Goal: Obtain resource: Download file/media

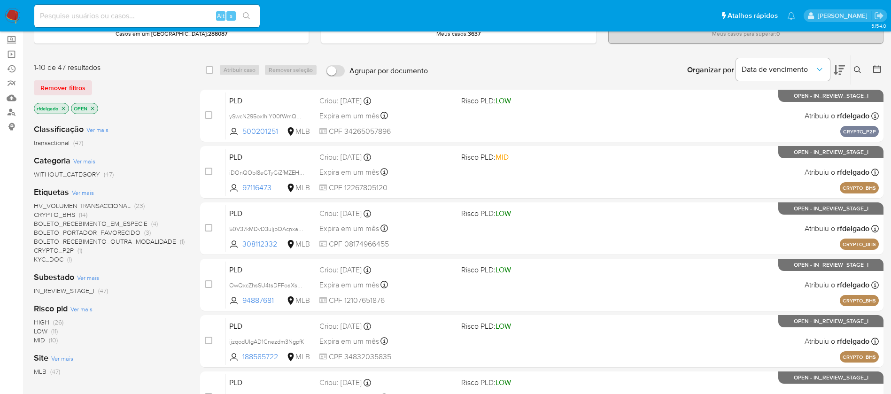
scroll to position [70, 0]
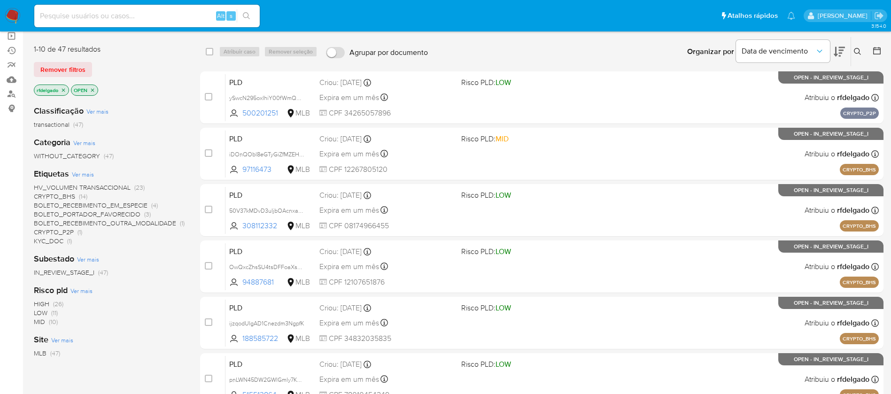
click at [67, 196] on span "CRYPTO_BHS" at bounding box center [54, 196] width 41 height 9
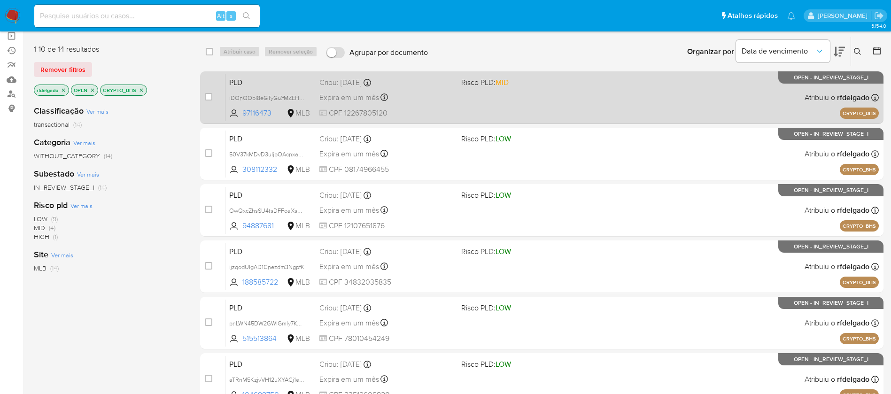
click at [584, 100] on div "PLD iDOnQObl8eGTyGiZfMZEHTdC 97116473 MLB Risco PLD: MID Criou: 14/08/2025 Crio…" at bounding box center [551, 97] width 653 height 47
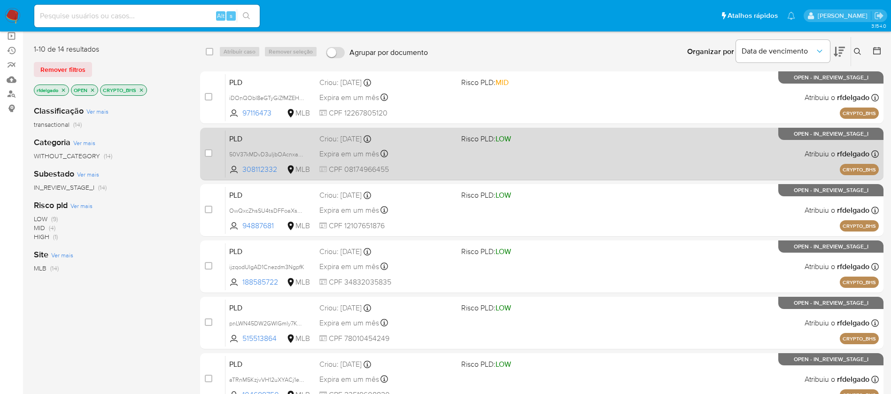
click at [464, 144] on div "PLD 50V37kMDvD3uIjbOAcnxa4L2 308112332 MLB Risco PLD: LOW Criou: 14/08/2025 Cri…" at bounding box center [551, 153] width 653 height 47
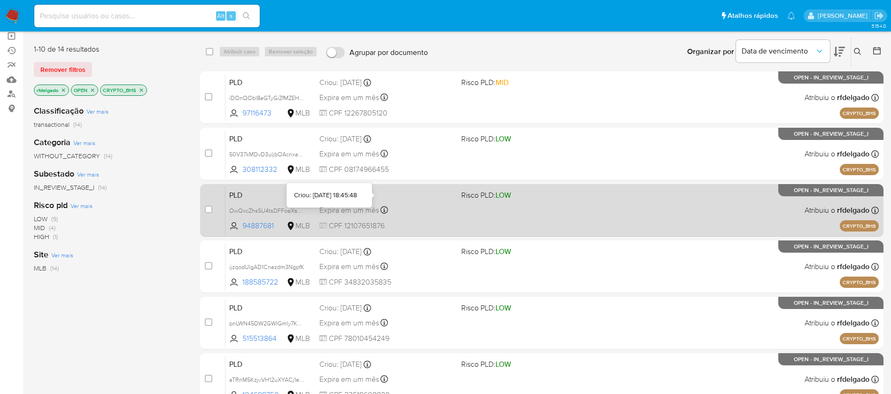
click at [394, 204] on div "Expira em um mês Expira em 28/09/2025 18:45:48" at bounding box center [386, 210] width 134 height 13
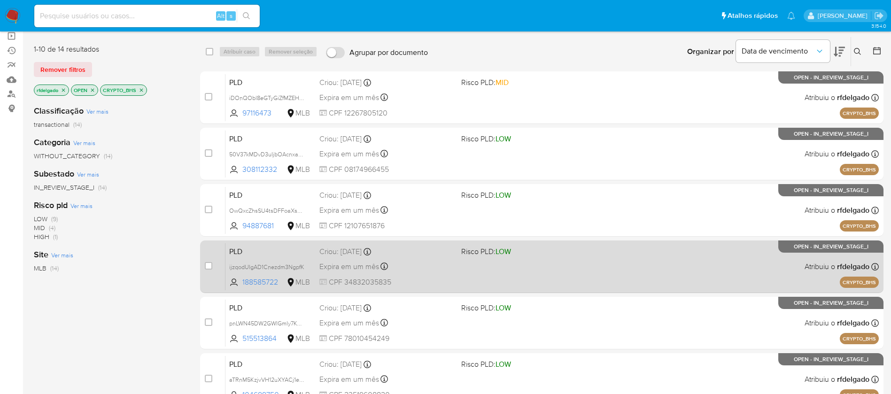
click at [397, 255] on div "Criou: 14/08/2025 Criou: 14/08/2025 18:45:45" at bounding box center [386, 252] width 134 height 10
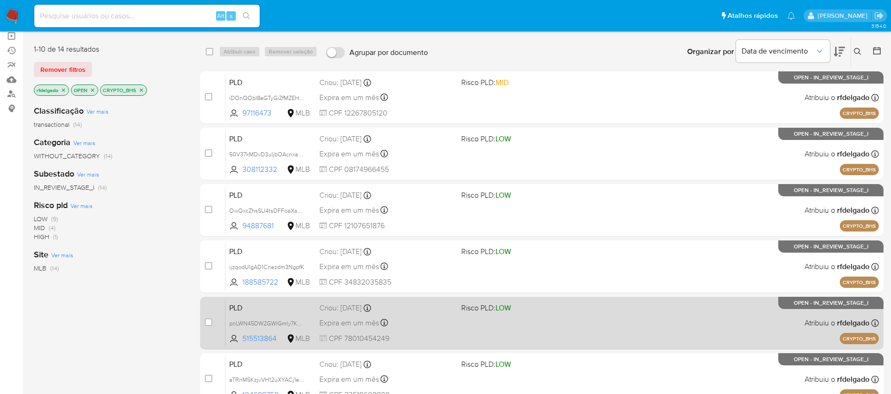
click at [419, 319] on div "Expira em um mês Expira em 28/09/2025 18:45:42" at bounding box center [386, 323] width 134 height 13
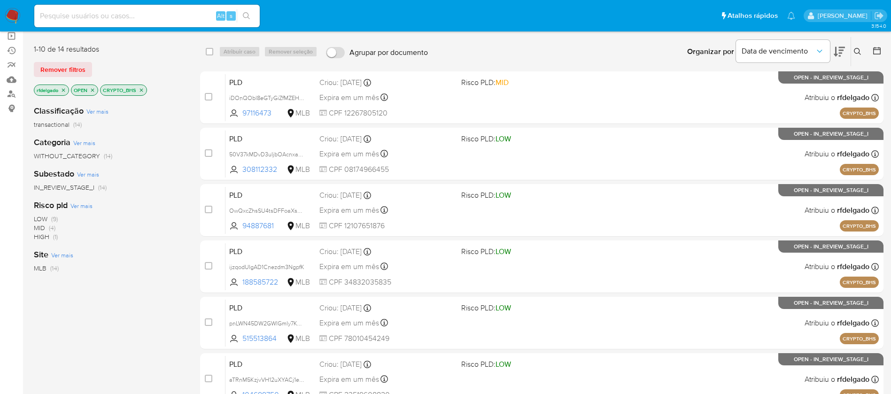
click at [10, 16] on img at bounding box center [13, 16] width 16 height 16
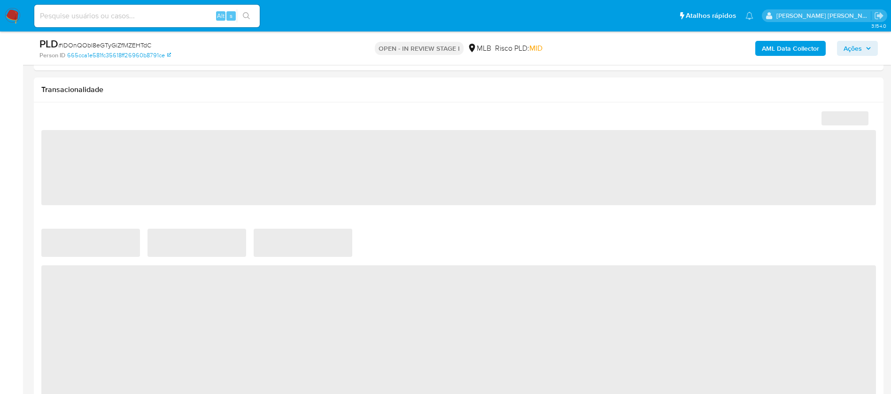
scroll to position [634, 0]
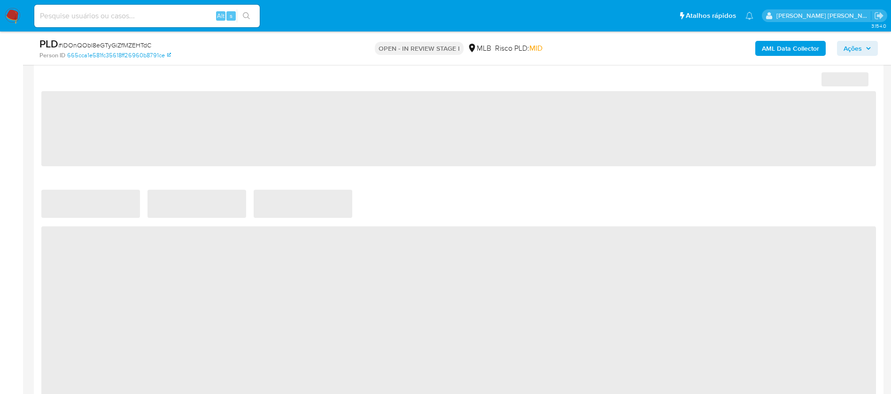
select select "10"
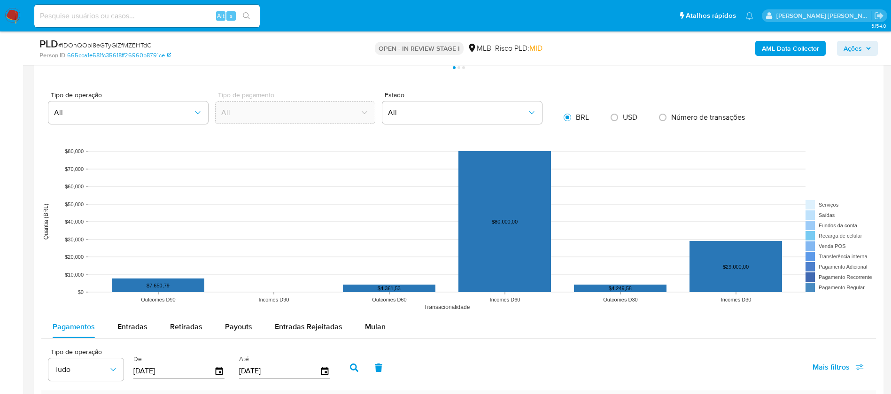
scroll to position [916, 0]
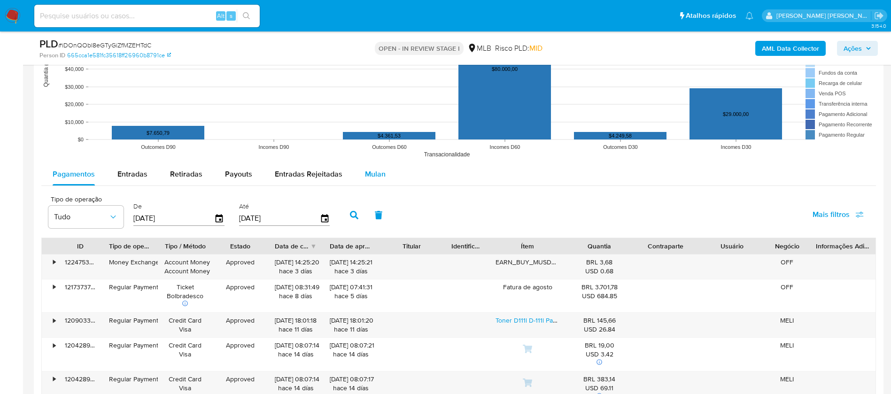
click at [372, 172] on span "Mulan" at bounding box center [375, 174] width 21 height 11
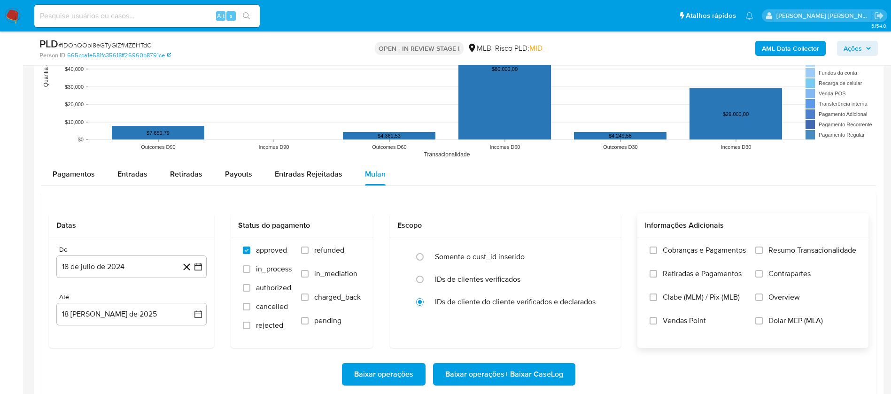
click at [601, 250] on span "Resumo Transacionalidade" at bounding box center [812, 250] width 88 height 9
click at [601, 250] on input "Resumo Transacionalidade" at bounding box center [759, 251] width 8 height 8
click at [601, 262] on span "Vendas Point" at bounding box center [684, 320] width 43 height 9
click at [601, 262] on input "Vendas Point" at bounding box center [654, 321] width 8 height 8
click at [107, 262] on button "18 de julio de 2024" at bounding box center [131, 267] width 150 height 23
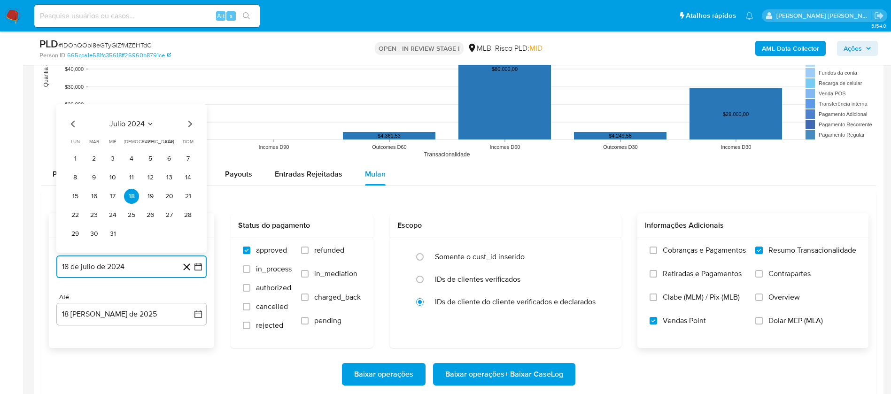
click at [140, 123] on span "julio 2024" at bounding box center [126, 123] width 35 height 9
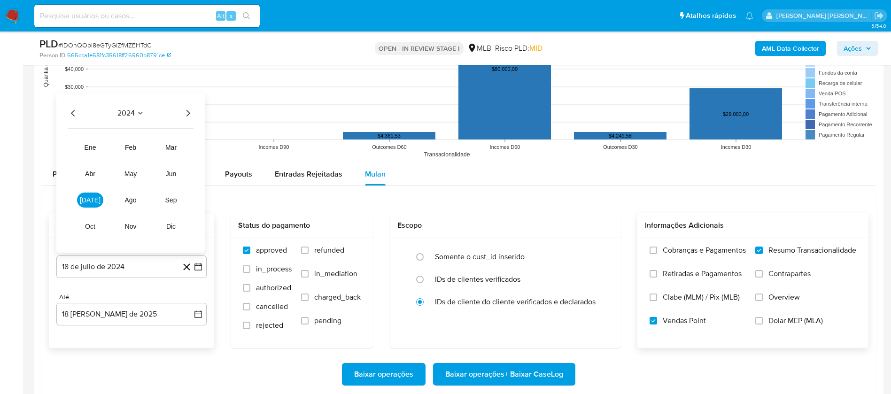
click at [188, 115] on icon "Año siguiente" at bounding box center [188, 113] width 4 height 7
click at [84, 197] on button "jul" at bounding box center [90, 200] width 26 height 15
click at [96, 156] on button "1" at bounding box center [93, 158] width 15 height 15
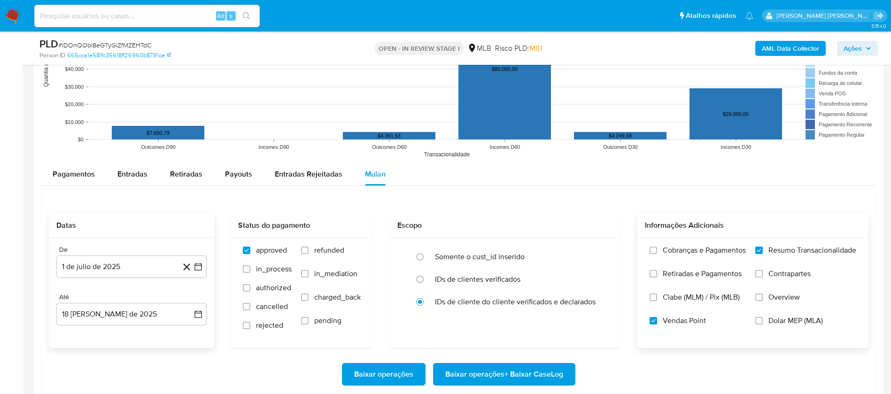
click at [132, 262] on div "De 1 de julio de 2025 1-07-2025 Até 18 de agosto de 2025 18-08-2025" at bounding box center [131, 293] width 165 height 110
click at [133, 262] on button "18 de agosto de 2025" at bounding box center [131, 314] width 150 height 23
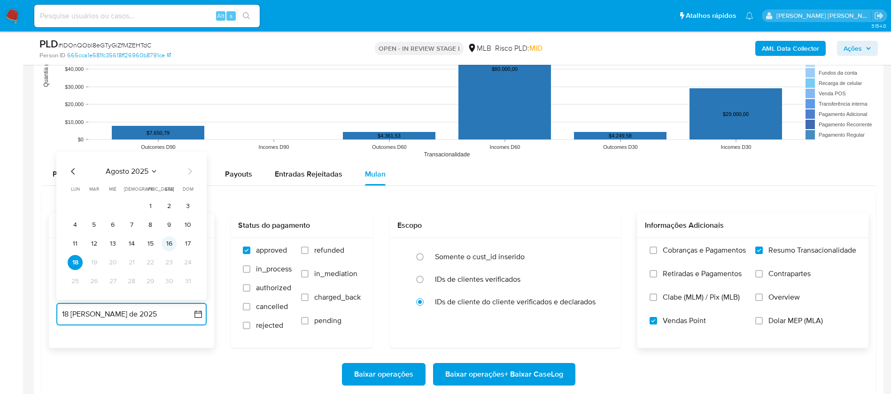
click at [167, 238] on button "16" at bounding box center [169, 243] width 15 height 15
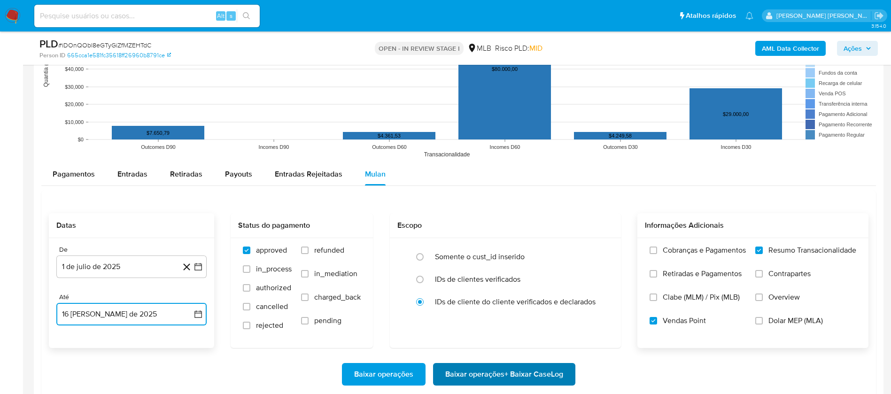
click at [518, 262] on span "Baixar operações + Baixar CaseLog" at bounding box center [504, 374] width 118 height 21
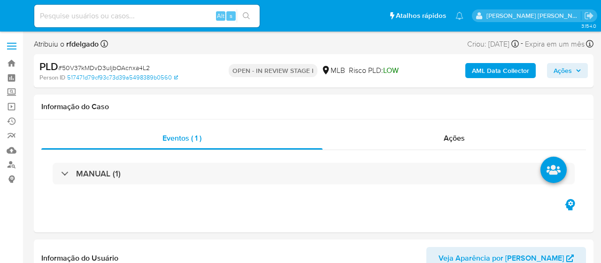
select select "10"
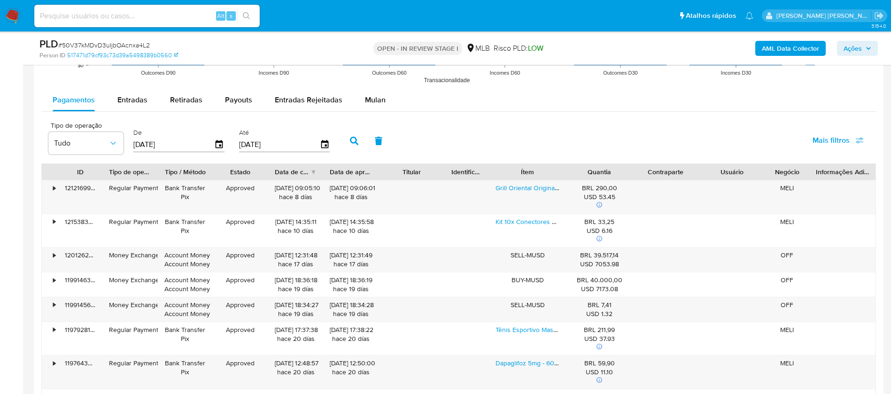
scroll to position [986, 0]
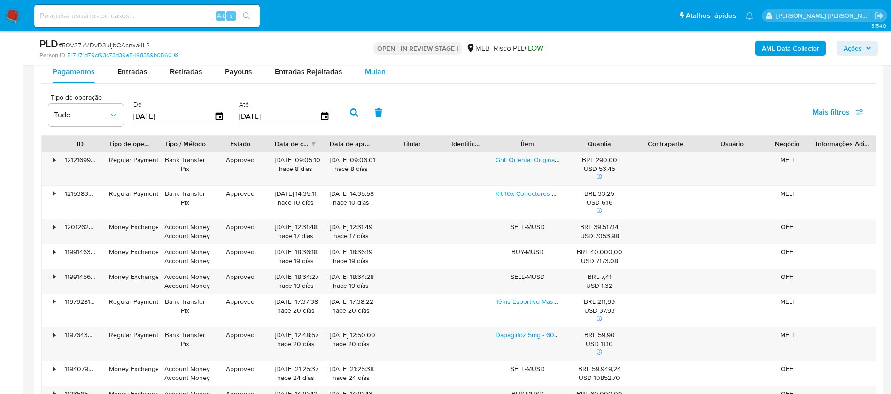
click at [372, 74] on span "Mulan" at bounding box center [375, 71] width 21 height 11
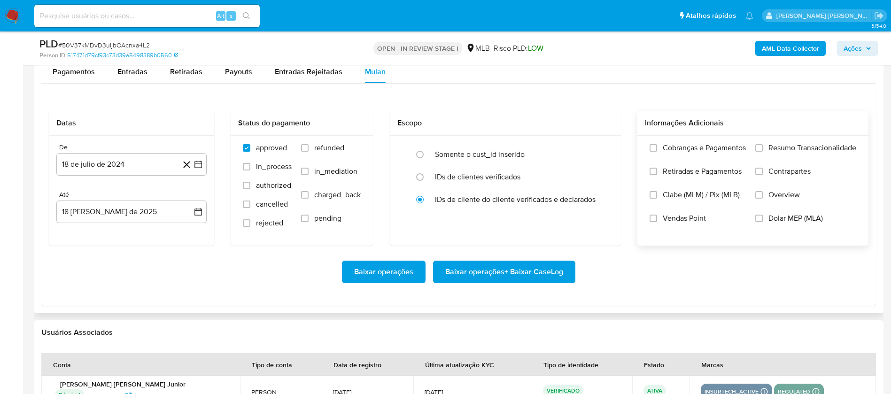
click at [601, 219] on span "Vendas Point" at bounding box center [684, 218] width 43 height 9
click at [601, 219] on input "Vendas Point" at bounding box center [654, 219] width 8 height 8
click at [151, 163] on button "18 de julio de 2024" at bounding box center [131, 164] width 150 height 23
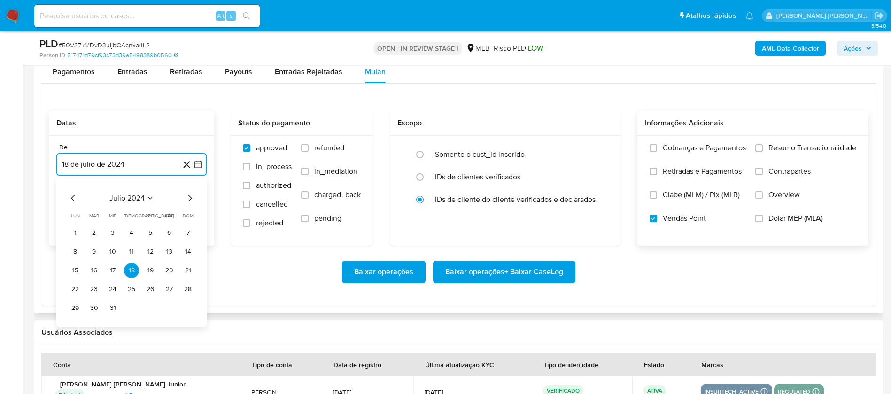
click at [142, 197] on span "julio 2024" at bounding box center [126, 198] width 35 height 9
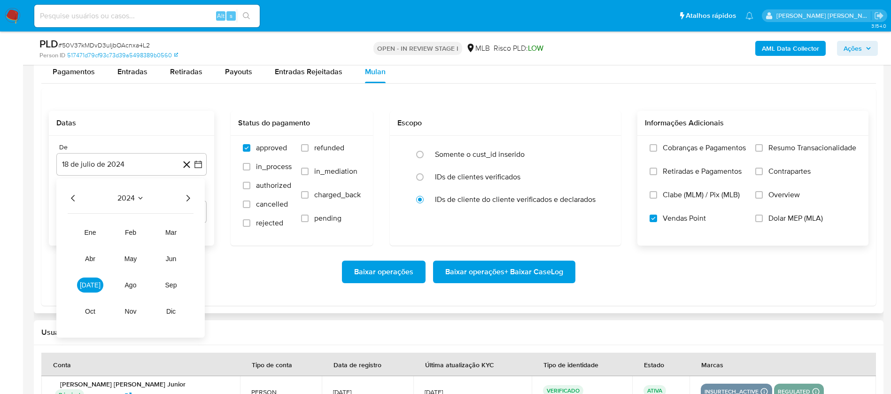
click at [190, 200] on icon "Año siguiente" at bounding box center [187, 198] width 11 height 11
click at [87, 262] on span "jul" at bounding box center [90, 285] width 21 height 8
click at [97, 234] on button "1" at bounding box center [93, 232] width 15 height 15
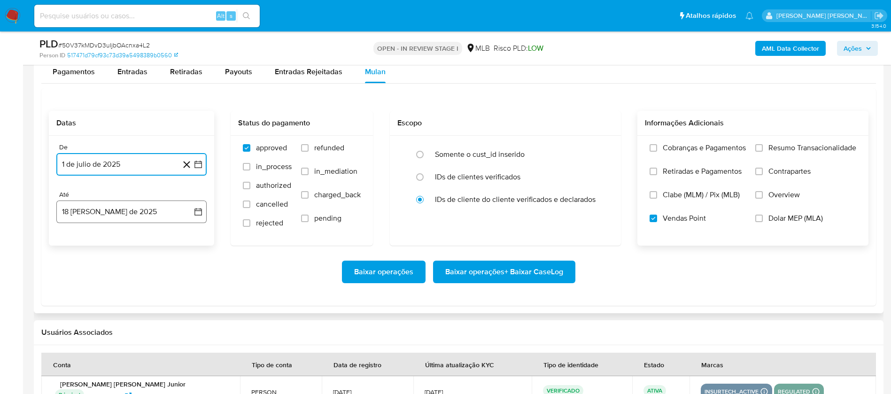
click at [122, 212] on button "18 de agosto de 2025" at bounding box center [131, 212] width 150 height 23
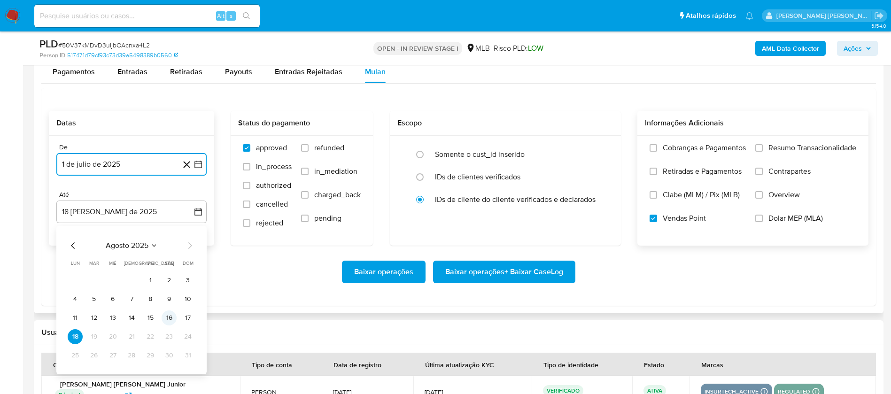
click at [171, 262] on button "16" at bounding box center [169, 317] width 15 height 15
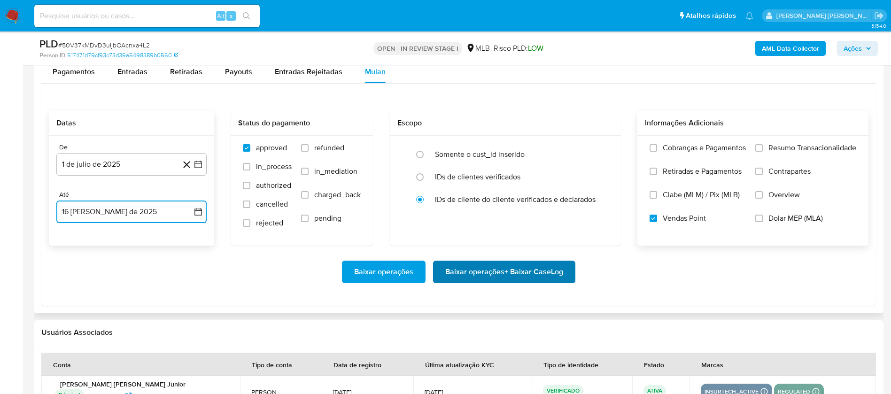
click at [498, 262] on span "Baixar operações + Baixar CaseLog" at bounding box center [504, 272] width 118 height 21
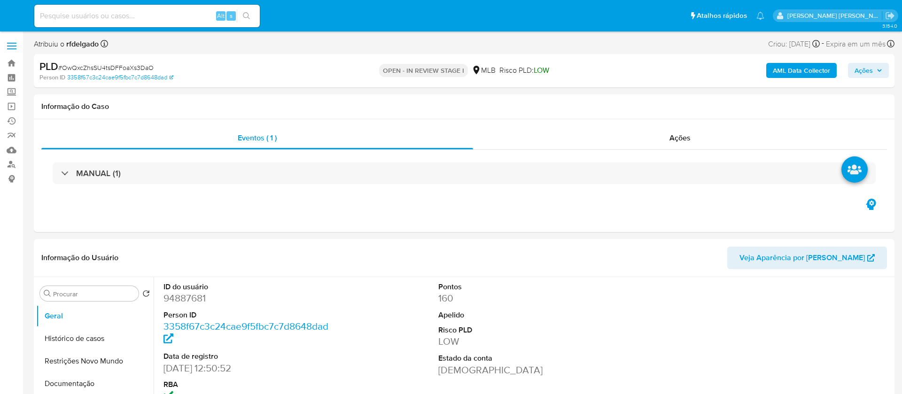
select select "10"
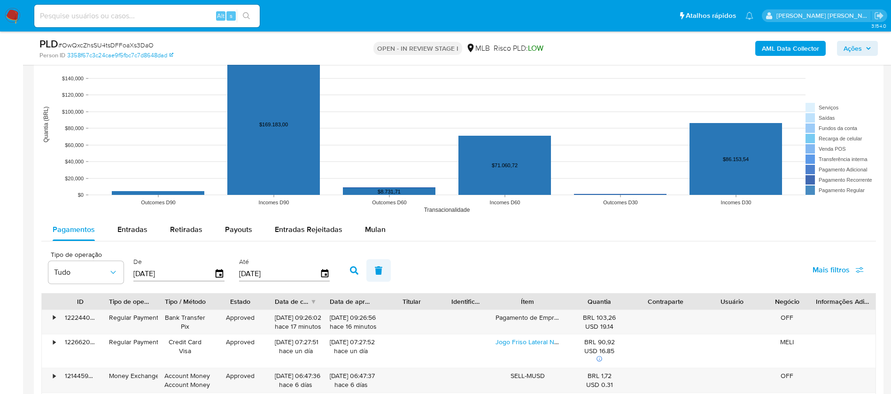
scroll to position [916, 0]
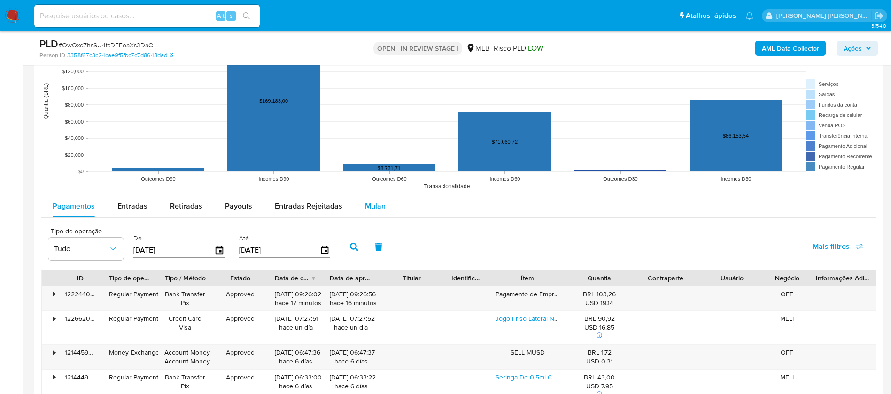
click at [368, 209] on span "Mulan" at bounding box center [375, 206] width 21 height 11
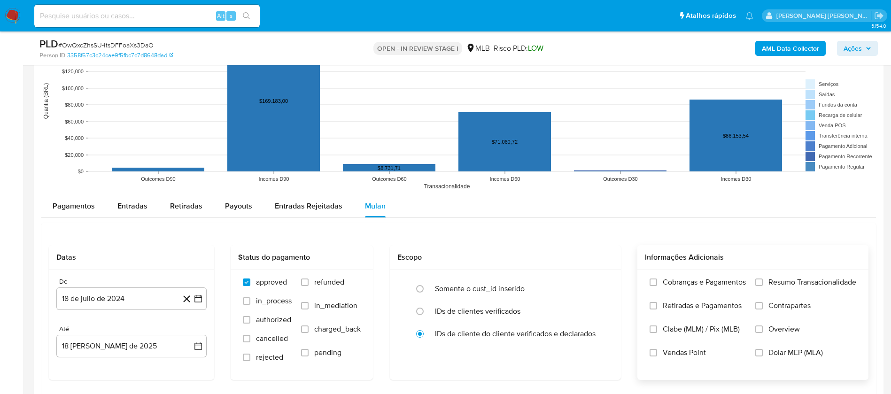
click at [774, 283] on span "Resumo Transacionalidade" at bounding box center [812, 282] width 88 height 9
click at [763, 283] on input "Resumo Transacionalidade" at bounding box center [759, 283] width 8 height 8
click at [650, 353] on input "Vendas Point" at bounding box center [654, 353] width 8 height 8
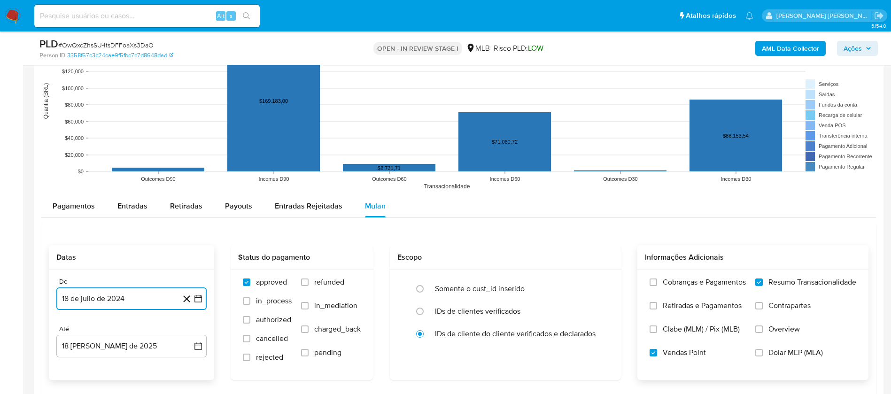
click at [104, 298] on button "18 de julio de 2024" at bounding box center [131, 298] width 150 height 23
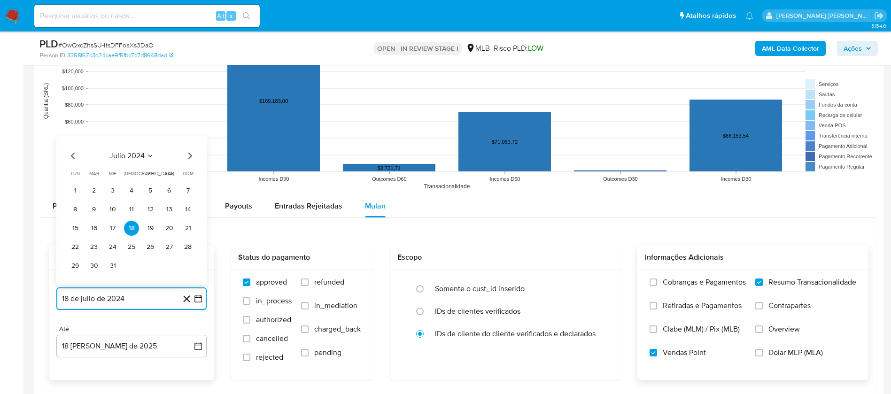
click at [133, 156] on span "julio 2024" at bounding box center [126, 155] width 35 height 9
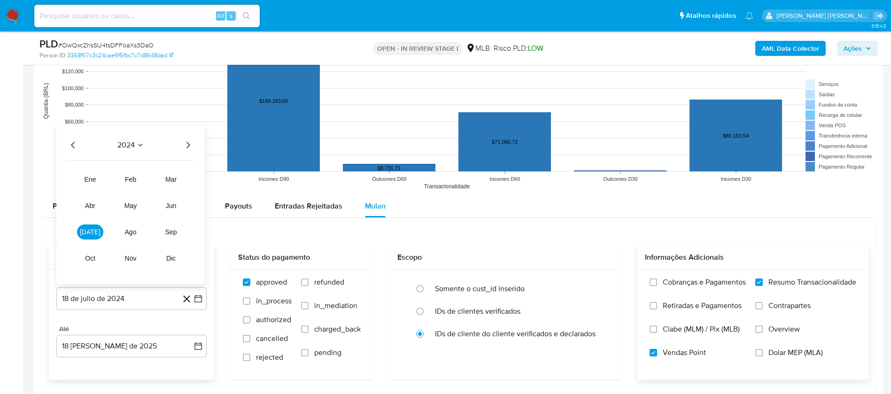
click at [192, 144] on icon "Año siguiente" at bounding box center [187, 145] width 11 height 11
click at [89, 226] on button "jul" at bounding box center [90, 232] width 26 height 15
click at [95, 188] on button "1" at bounding box center [93, 190] width 15 height 15
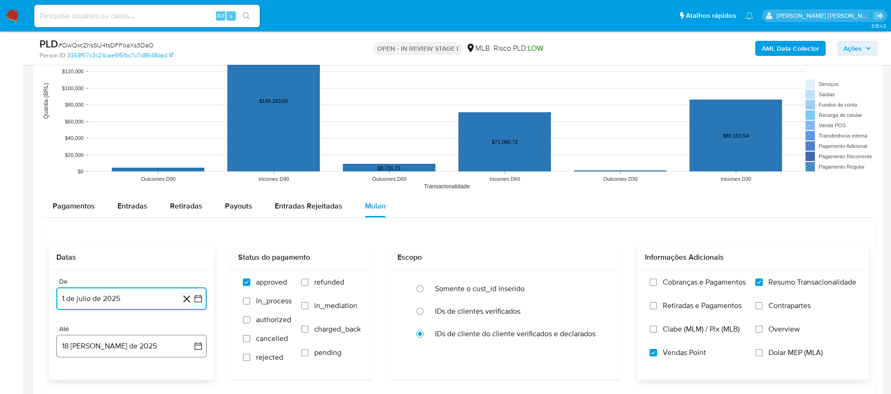
click at [130, 351] on button "18 de agosto de 2025" at bounding box center [131, 346] width 150 height 23
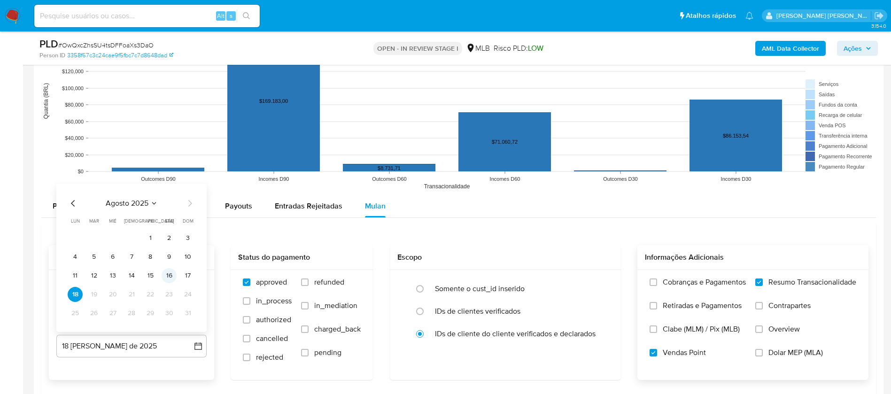
click at [169, 273] on button "16" at bounding box center [169, 275] width 15 height 15
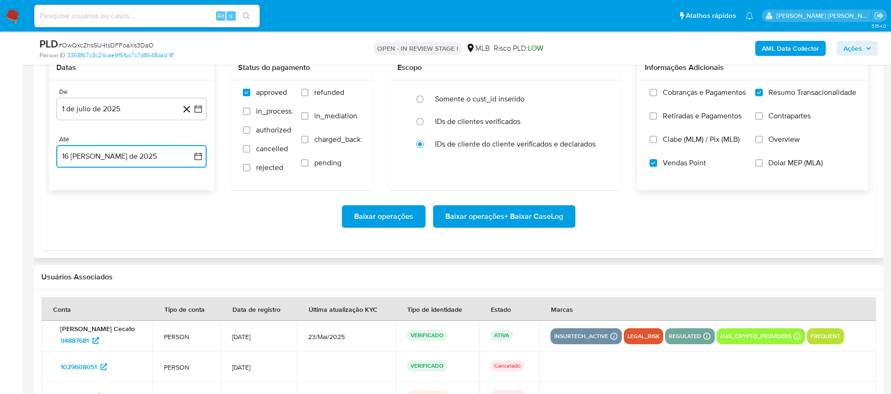
scroll to position [1127, 0]
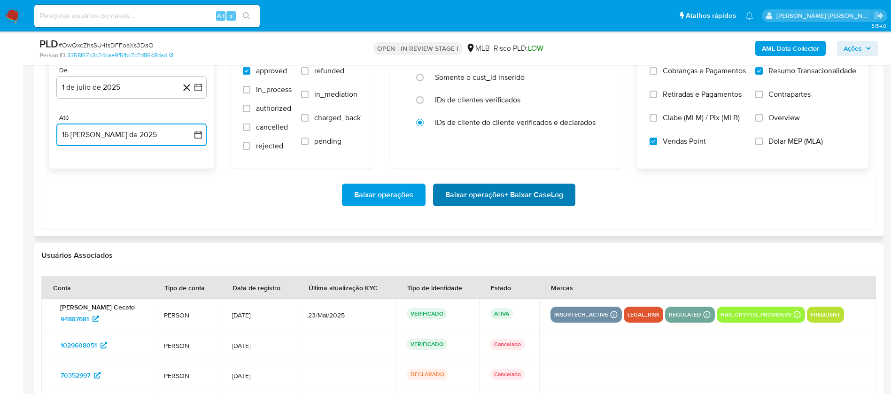
click at [525, 190] on span "Baixar operações + Baixar CaseLog" at bounding box center [504, 195] width 118 height 21
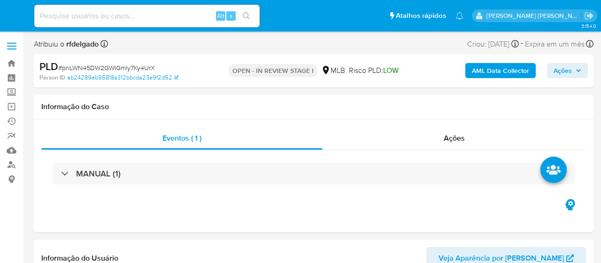
select select "10"
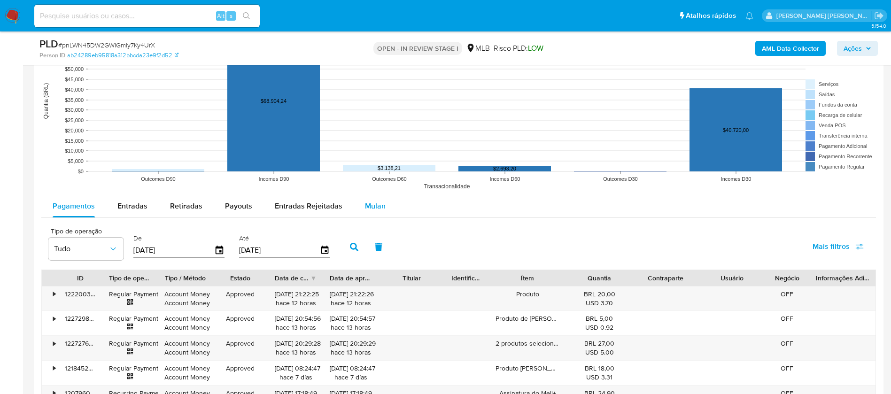
click at [372, 207] on span "Mulan" at bounding box center [375, 206] width 21 height 11
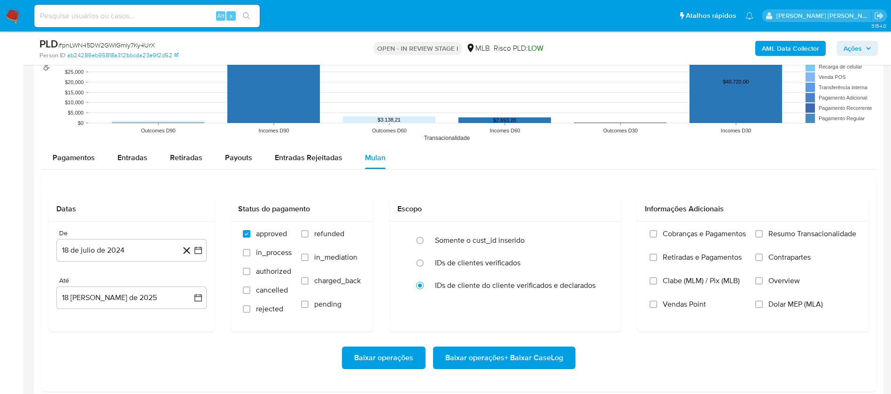
scroll to position [986, 0]
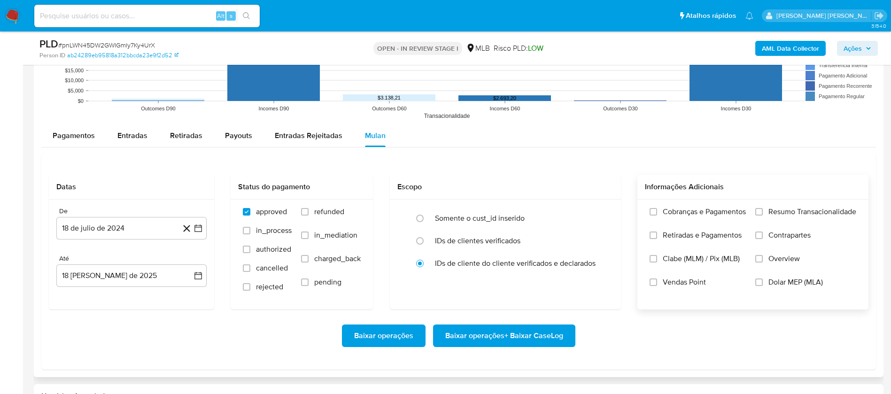
click at [601, 207] on span "Resumo Transacionalidade" at bounding box center [812, 211] width 88 height 9
click at [601, 208] on input "Resumo Transacionalidade" at bounding box center [759, 212] width 8 height 8
click at [601, 262] on span "Vendas Point" at bounding box center [684, 282] width 43 height 9
click at [601, 262] on input "Vendas Point" at bounding box center [654, 283] width 8 height 8
click at [127, 226] on button "18 de julio de 2024" at bounding box center [131, 228] width 150 height 23
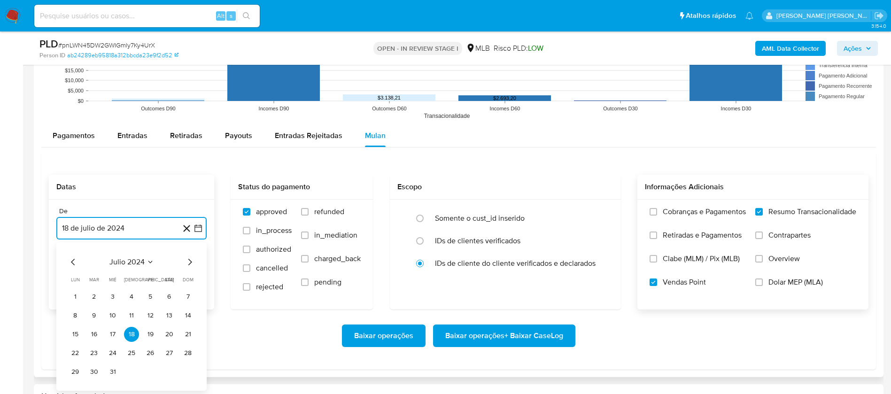
click at [132, 262] on span "julio 2024" at bounding box center [126, 261] width 35 height 9
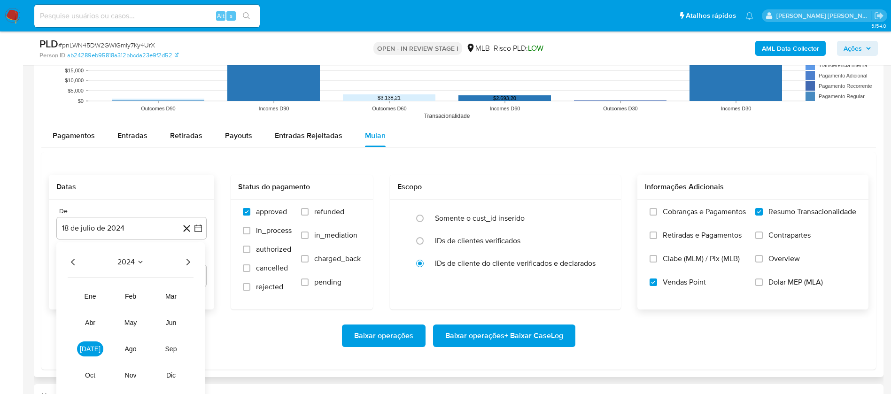
click at [188, 262] on icon "Año siguiente" at bounding box center [187, 261] width 11 height 11
click at [90, 262] on span "[DATE]" at bounding box center [90, 349] width 21 height 8
click at [92, 262] on button "1" at bounding box center [93, 296] width 15 height 15
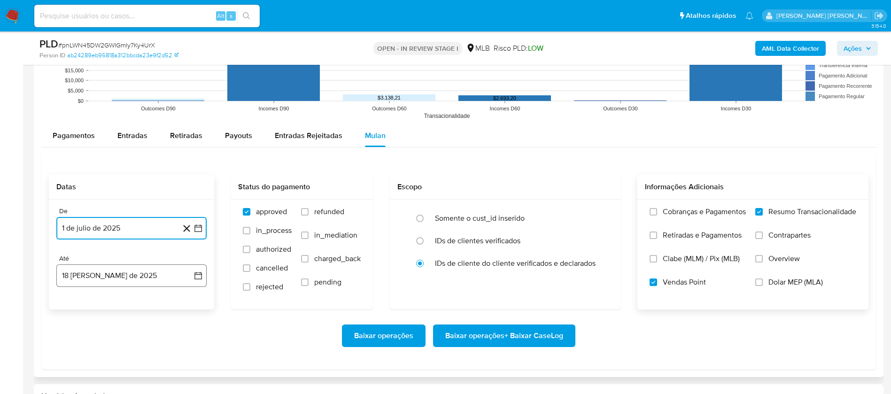
click at [103, 262] on button "18 [PERSON_NAME] de 2025" at bounding box center [131, 275] width 150 height 23
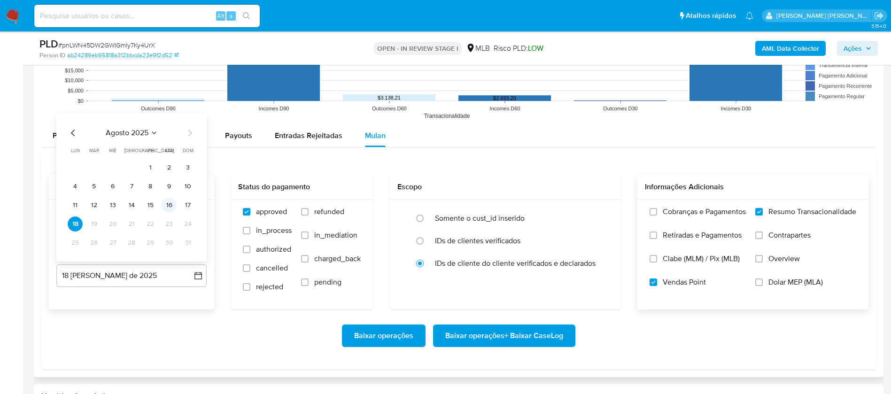
click at [169, 203] on button "16" at bounding box center [169, 205] width 15 height 15
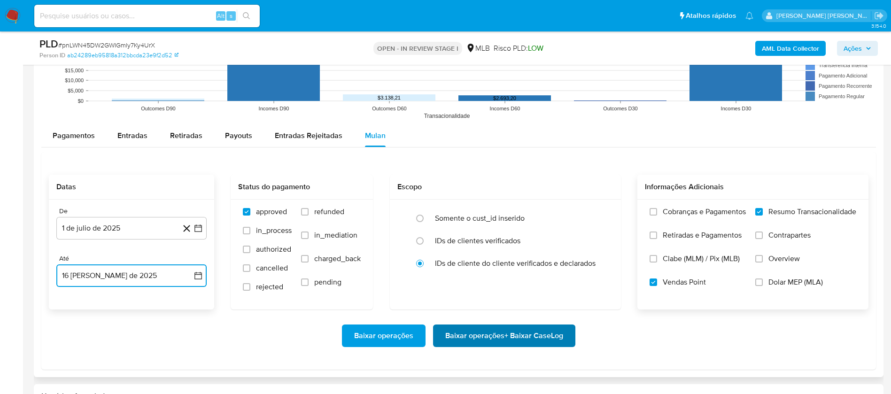
click at [462, 262] on span "Baixar operações + Baixar CaseLog" at bounding box center [504, 336] width 118 height 21
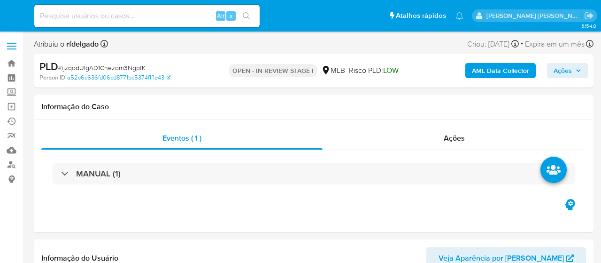
select select "10"
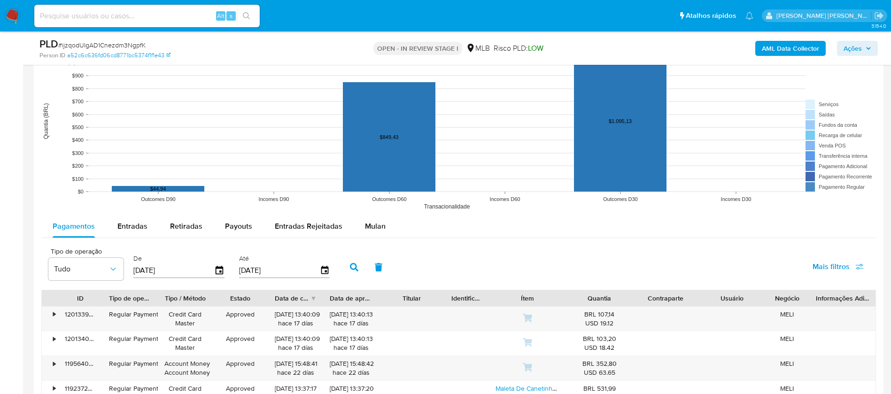
scroll to position [986, 0]
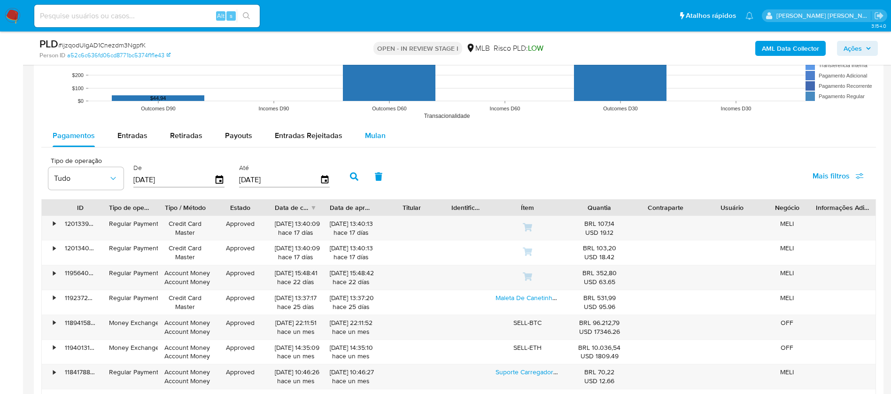
click at [381, 130] on span "Mulan" at bounding box center [375, 135] width 21 height 11
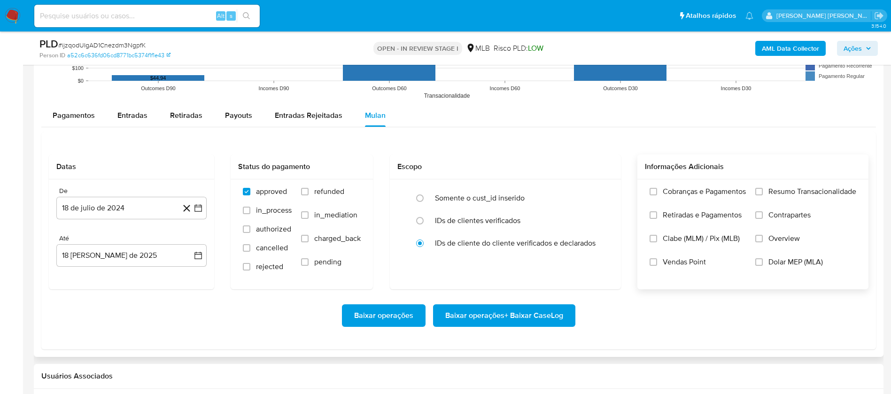
scroll to position [1057, 0]
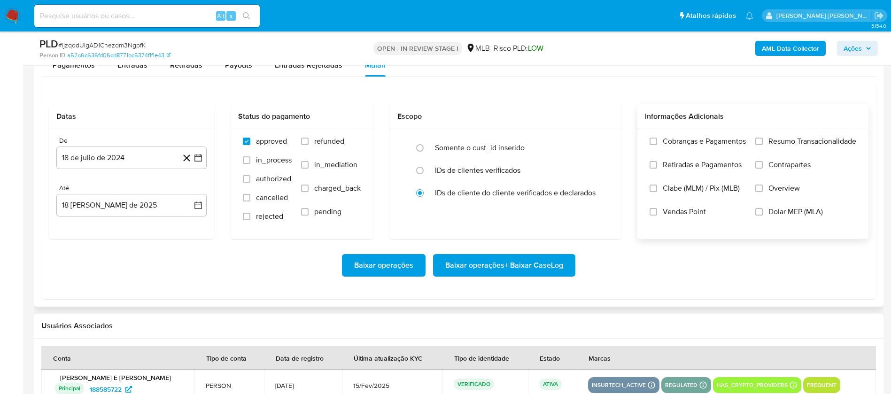
click at [601, 138] on span "Resumo Transacionalidade" at bounding box center [812, 141] width 88 height 9
click at [601, 138] on input "Resumo Transacionalidade" at bounding box center [759, 142] width 8 height 8
click at [601, 208] on span "Vendas Point" at bounding box center [684, 211] width 43 height 9
click at [601, 208] on input "Vendas Point" at bounding box center [654, 212] width 8 height 8
click at [109, 160] on button "18 de julio de 2024" at bounding box center [131, 158] width 150 height 23
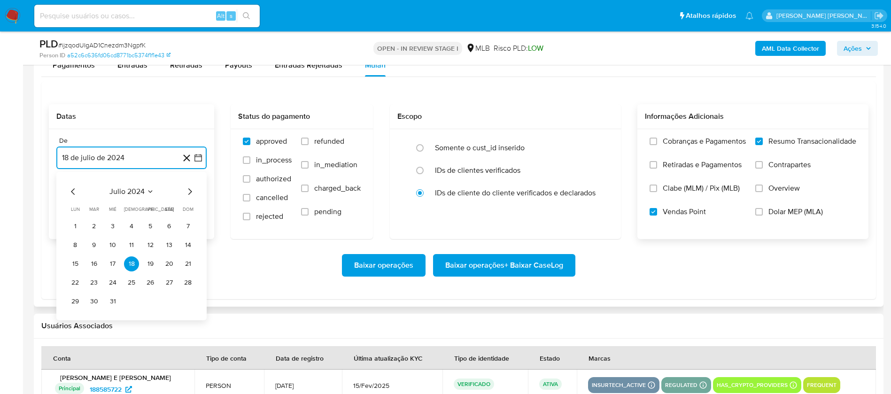
click at [135, 187] on span "julio 2024" at bounding box center [126, 191] width 35 height 9
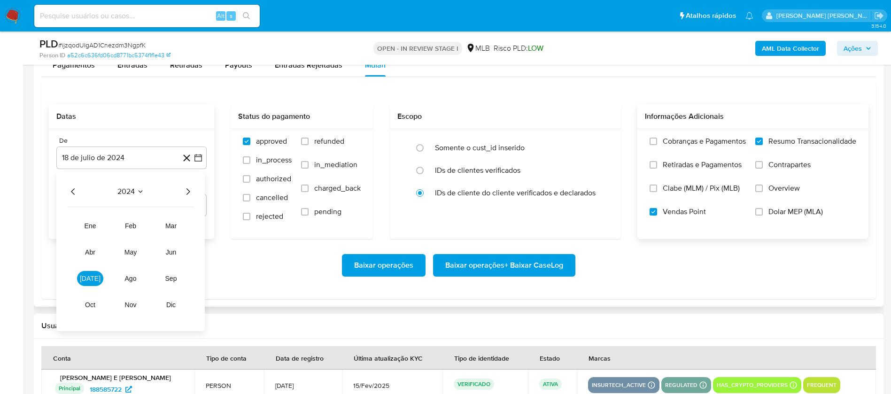
click at [188, 191] on icon "Año siguiente" at bounding box center [187, 191] width 11 height 11
click at [88, 262] on span "[DATE]" at bounding box center [90, 279] width 21 height 8
click at [95, 226] on button "1" at bounding box center [93, 226] width 15 height 15
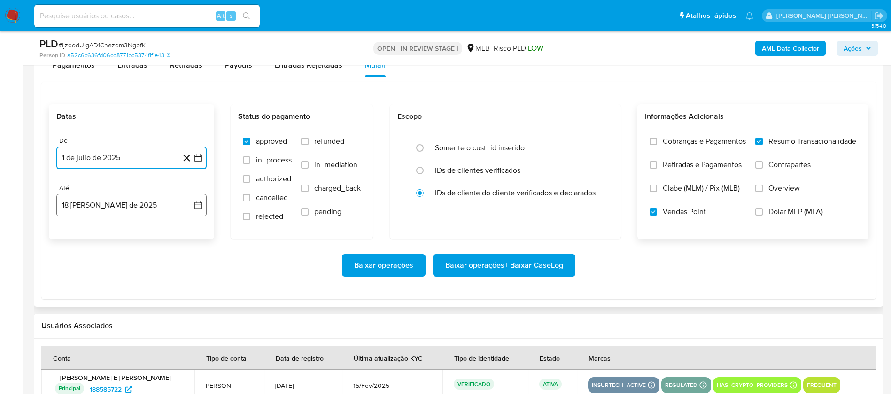
click at [115, 205] on button "18 [PERSON_NAME] de 2025" at bounding box center [131, 205] width 150 height 23
click at [169, 262] on button "16" at bounding box center [169, 311] width 15 height 15
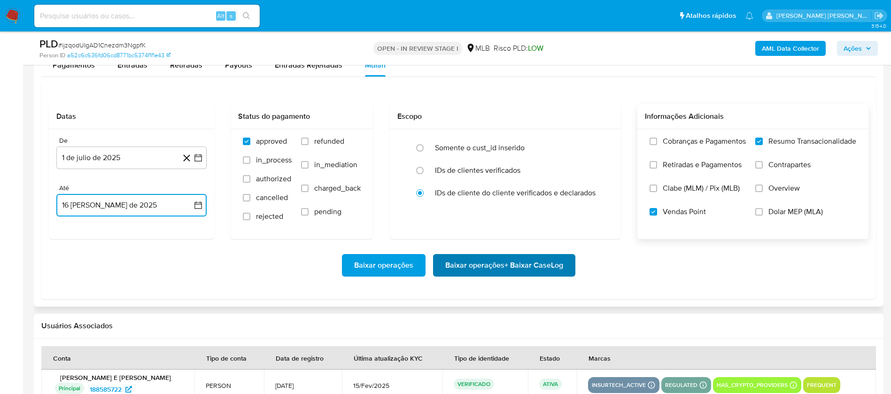
click at [486, 262] on span "Baixar operações + Baixar CaseLog" at bounding box center [504, 265] width 118 height 21
